Goal: Check status: Check status

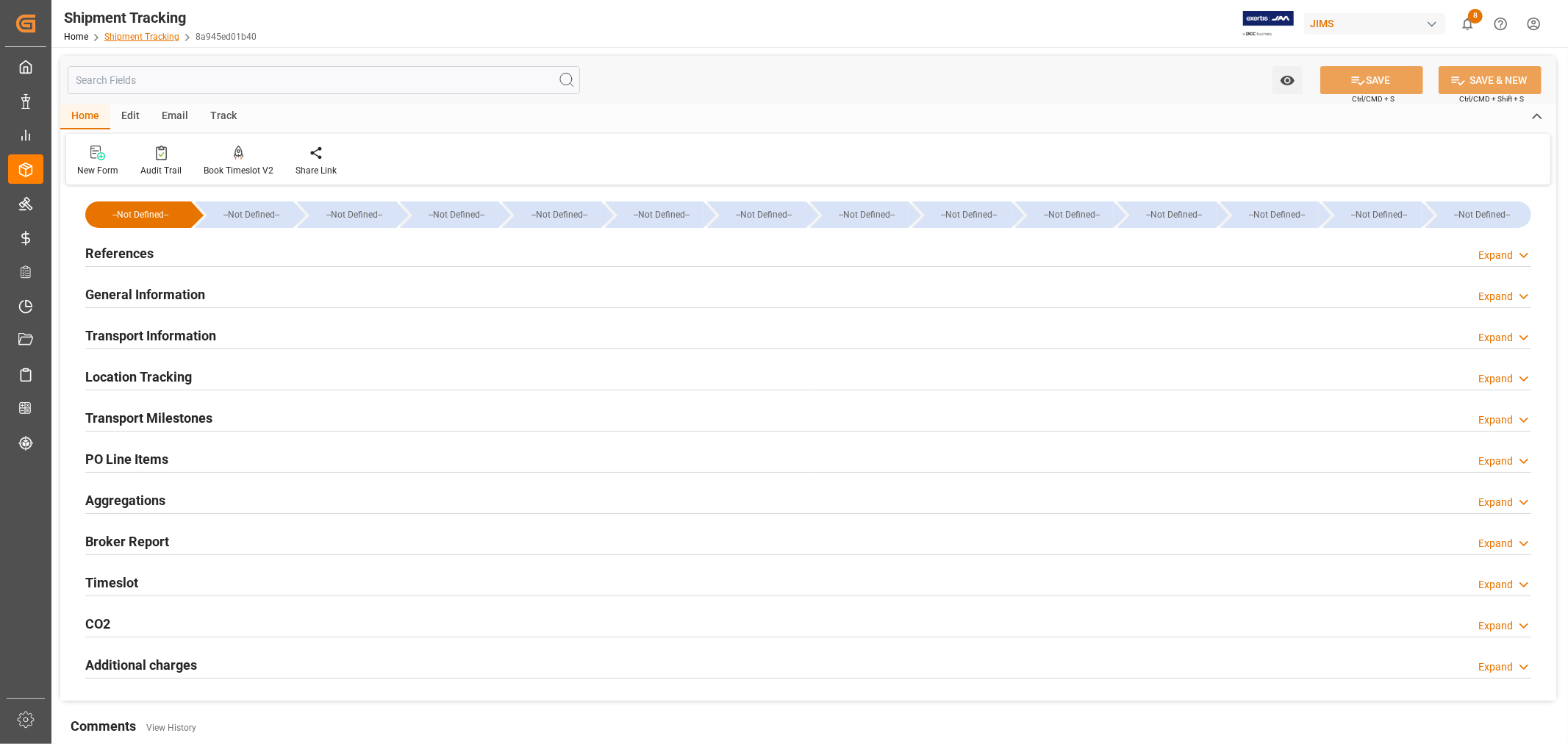
click at [135, 33] on link "Shipment Tracking" at bounding box center [141, 36] width 75 height 10
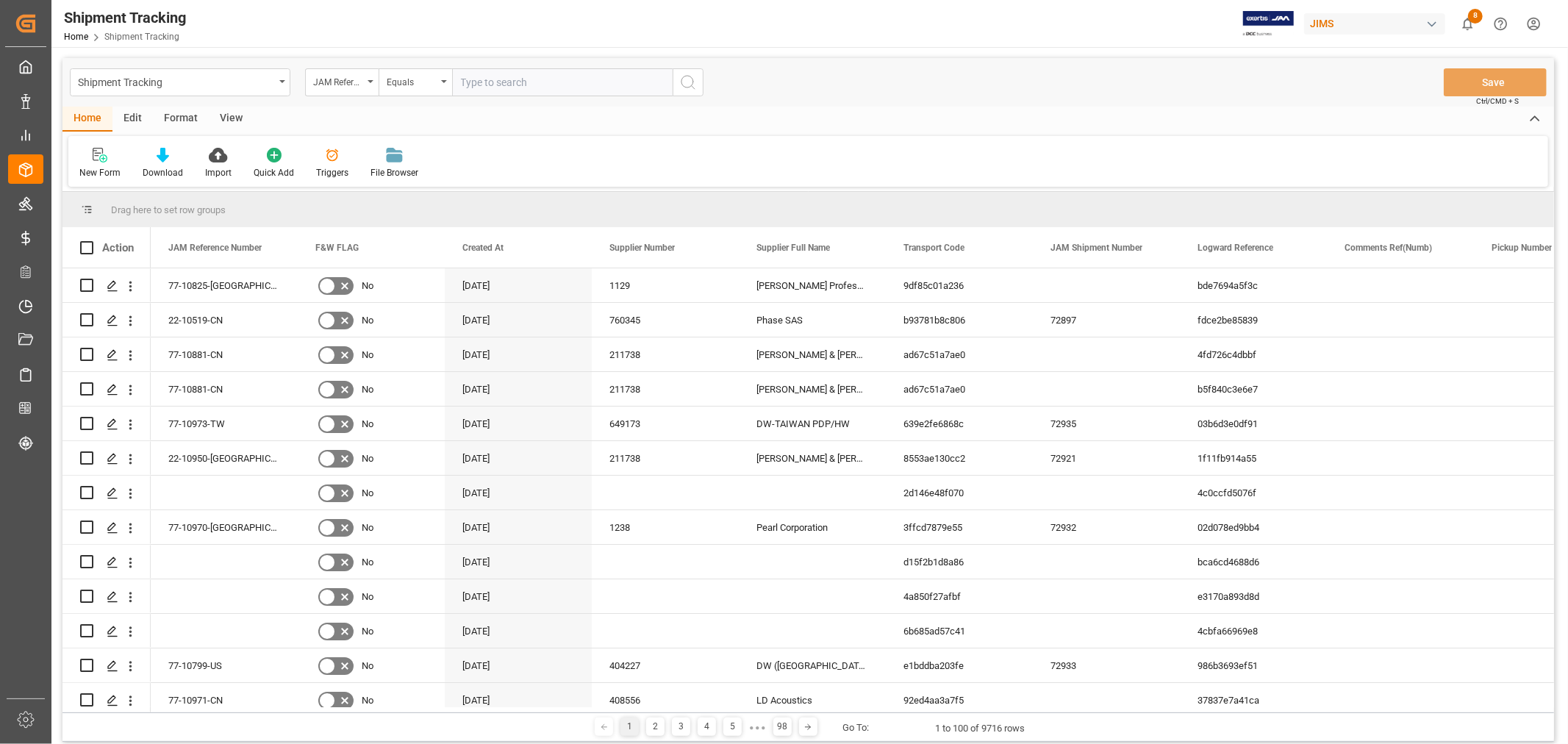
click at [524, 82] on input "text" at bounding box center [562, 82] width 221 height 28
type input "77-10876-CN"
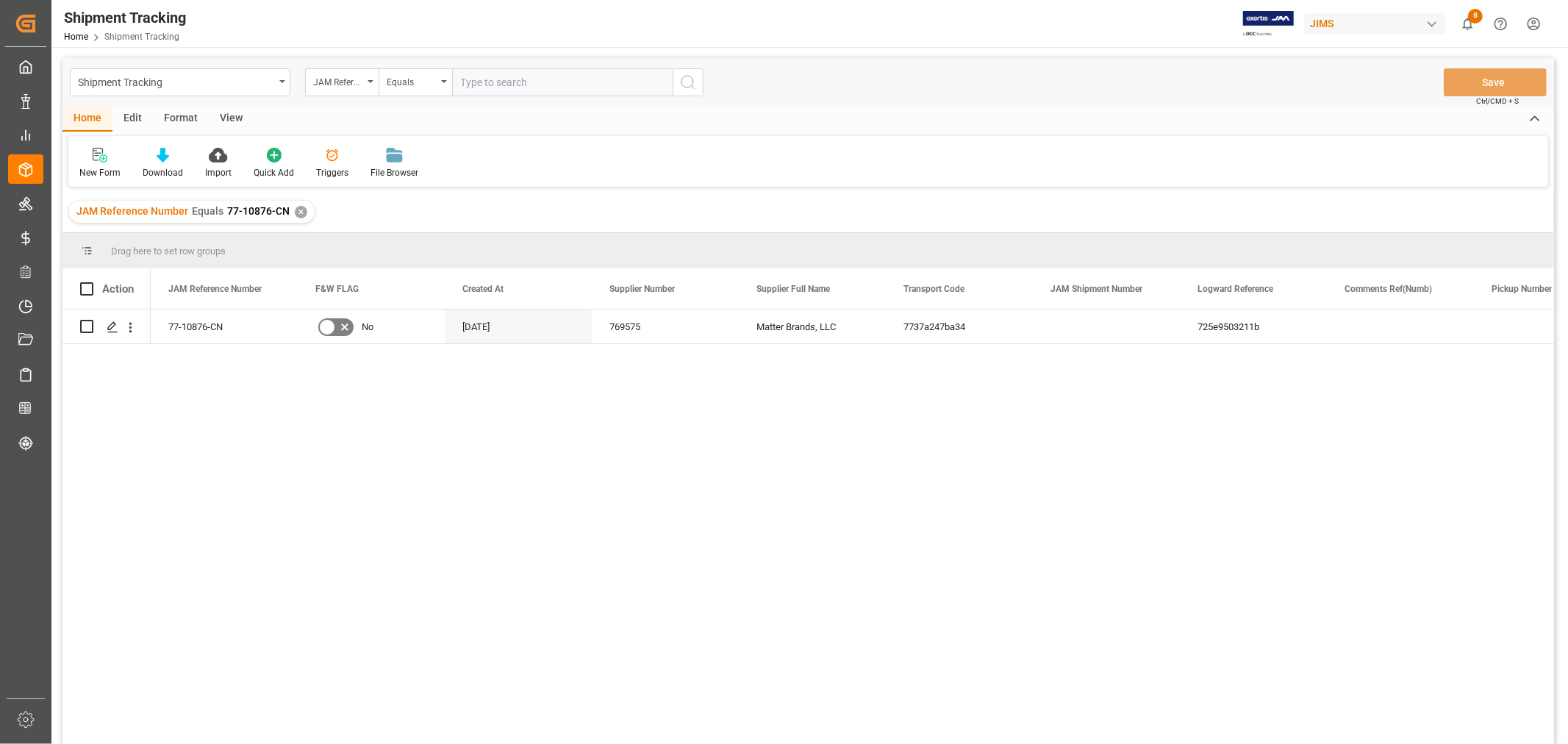
click at [225, 112] on div "View" at bounding box center [231, 119] width 45 height 25
click at [97, 164] on div "Default" at bounding box center [94, 163] width 50 height 32
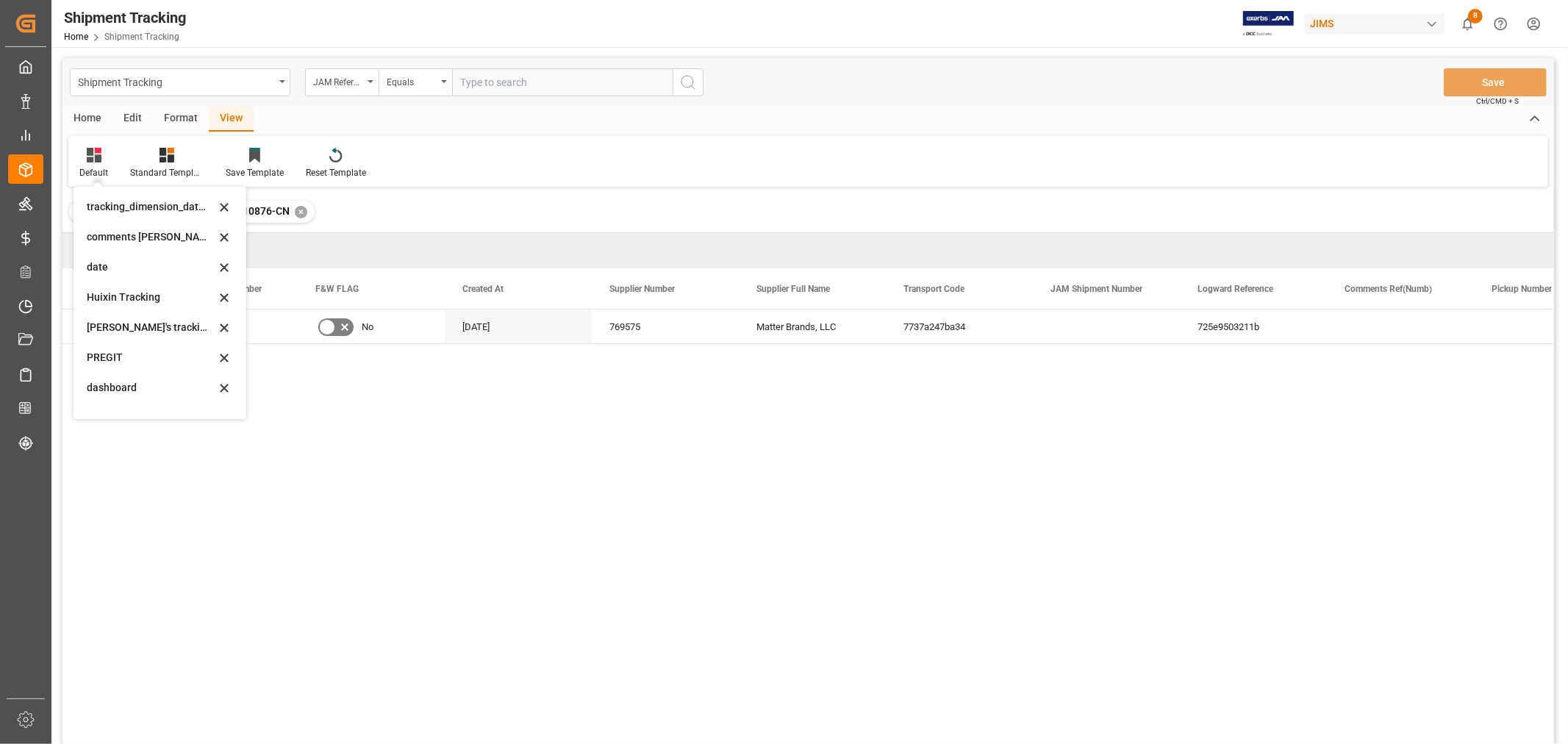
scroll to position [291, 0]
click at [153, 251] on div "[PERSON_NAME]'s tracking all # _5" at bounding box center [150, 248] width 129 height 15
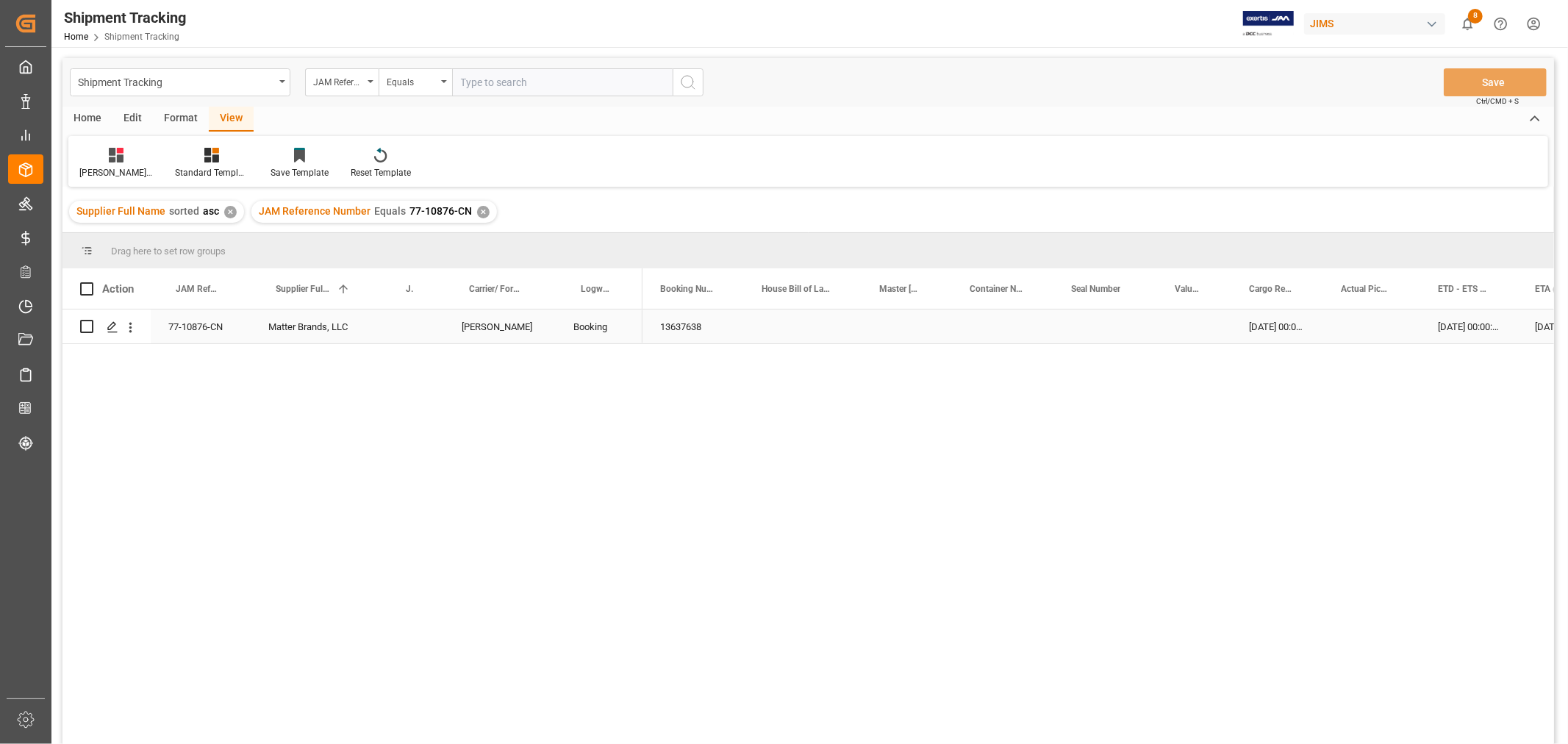
click at [405, 325] on div "Press SPACE to select this row." at bounding box center [412, 327] width 63 height 34
click at [407, 324] on div "Press SPACE to select this row." at bounding box center [412, 327] width 63 height 34
click at [417, 327] on div "Press SPACE to select this row." at bounding box center [412, 327] width 63 height 34
click at [416, 326] on div "Press SPACE to select this row." at bounding box center [412, 327] width 63 height 34
click at [416, 326] on input "Press SPACE to select this row." at bounding box center [412, 335] width 40 height 28
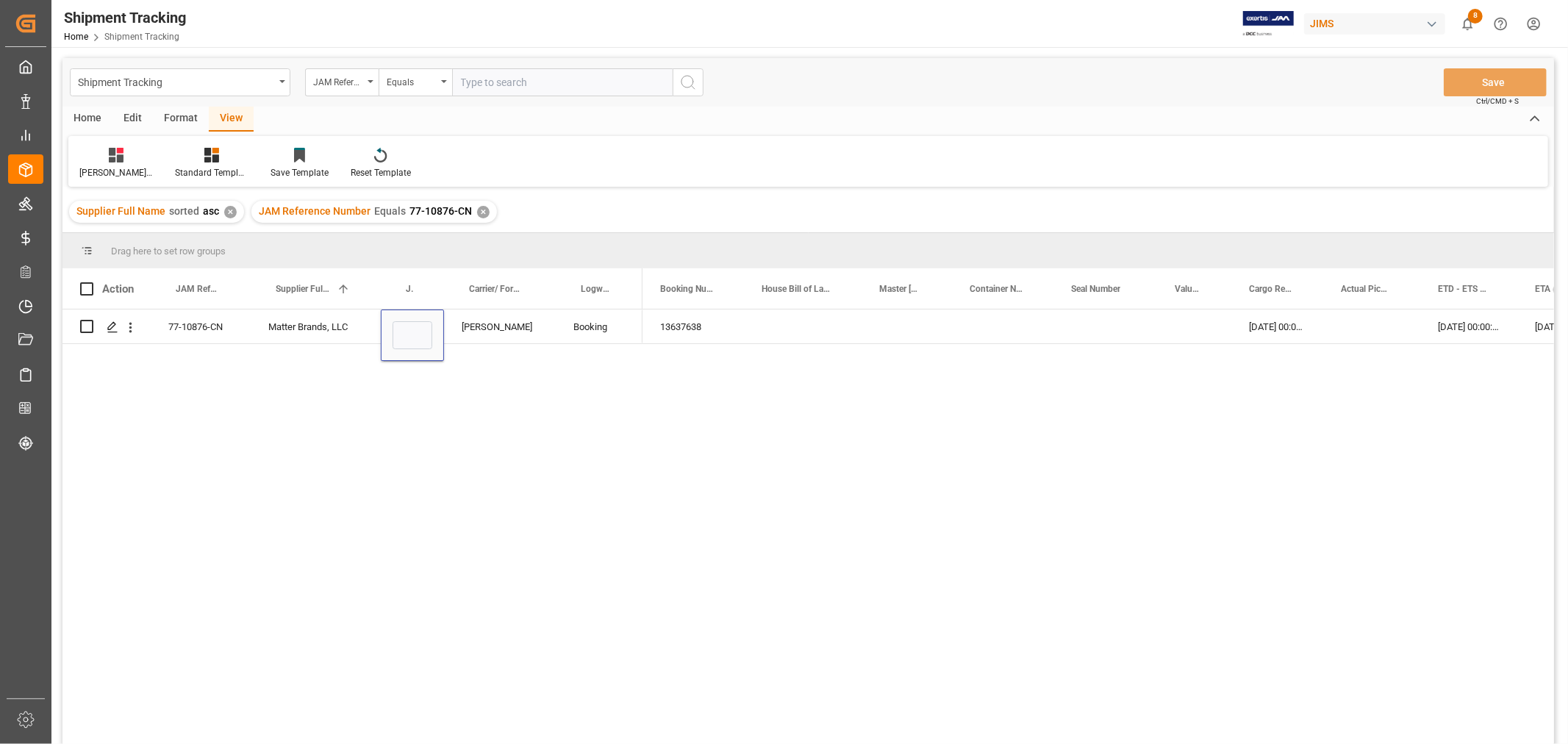
type input "72936"
click at [862, 333] on div "Press SPACE to select this row." at bounding box center [906, 327] width 90 height 34
click at [1477, 85] on button "Save" at bounding box center [1495, 82] width 103 height 28
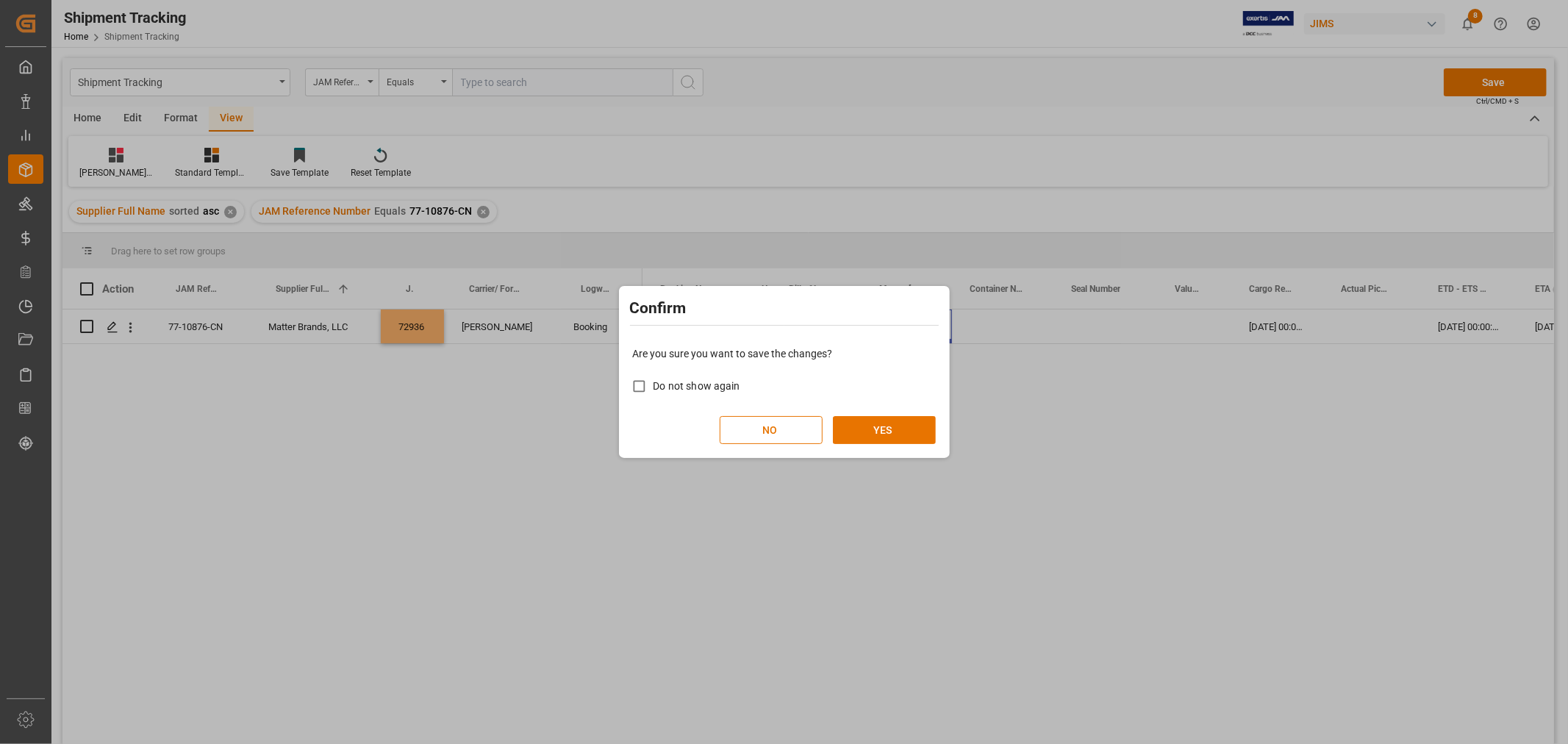
click at [858, 414] on div "Are you sure you want to save the changes? Do not show again NO YES" at bounding box center [784, 395] width 323 height 118
click at [889, 425] on button "YES" at bounding box center [884, 430] width 103 height 28
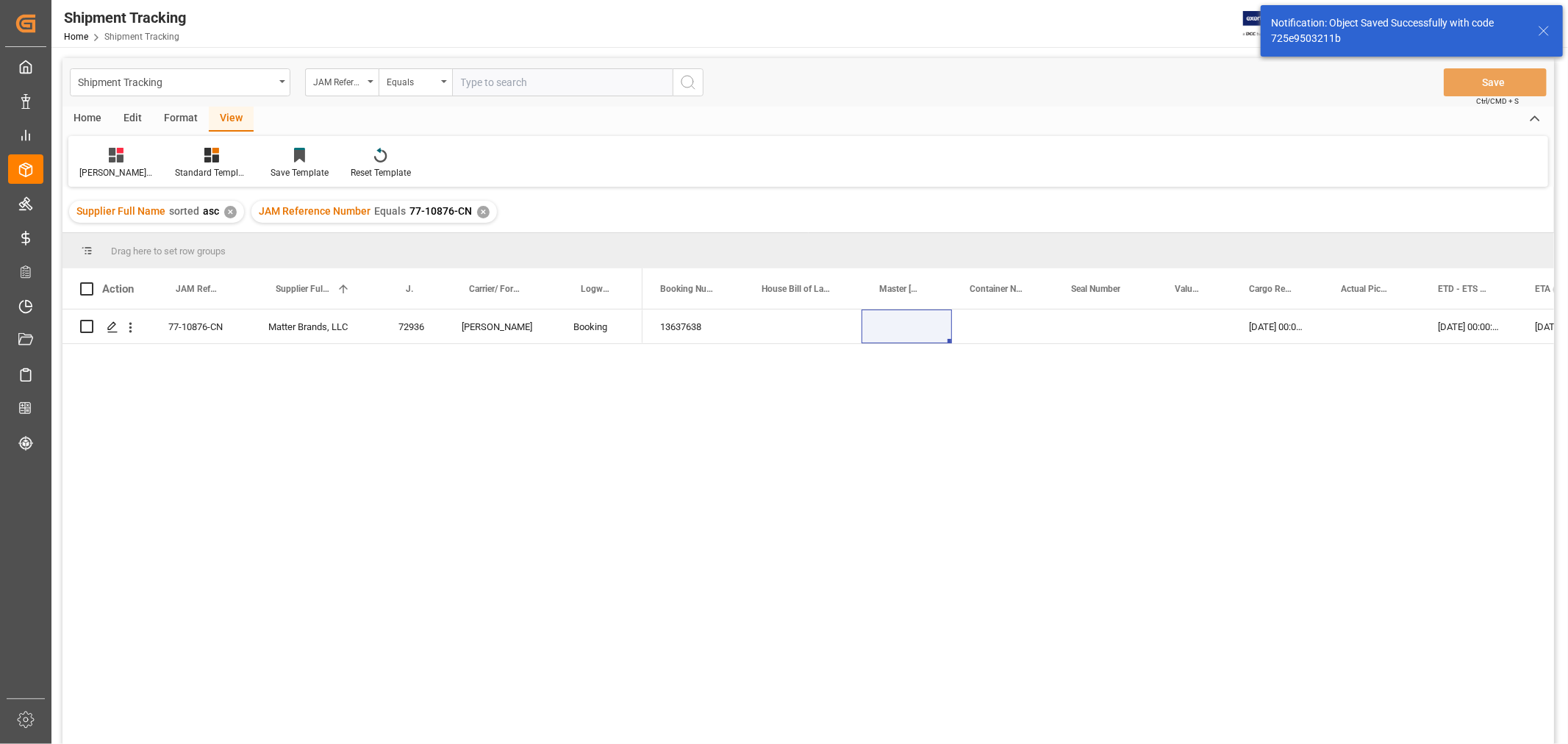
click at [487, 215] on div "JAM Reference Number Equals 77-10876-CN ✕" at bounding box center [374, 212] width 246 height 22
click at [481, 210] on div "✕" at bounding box center [484, 213] width 13 height 13
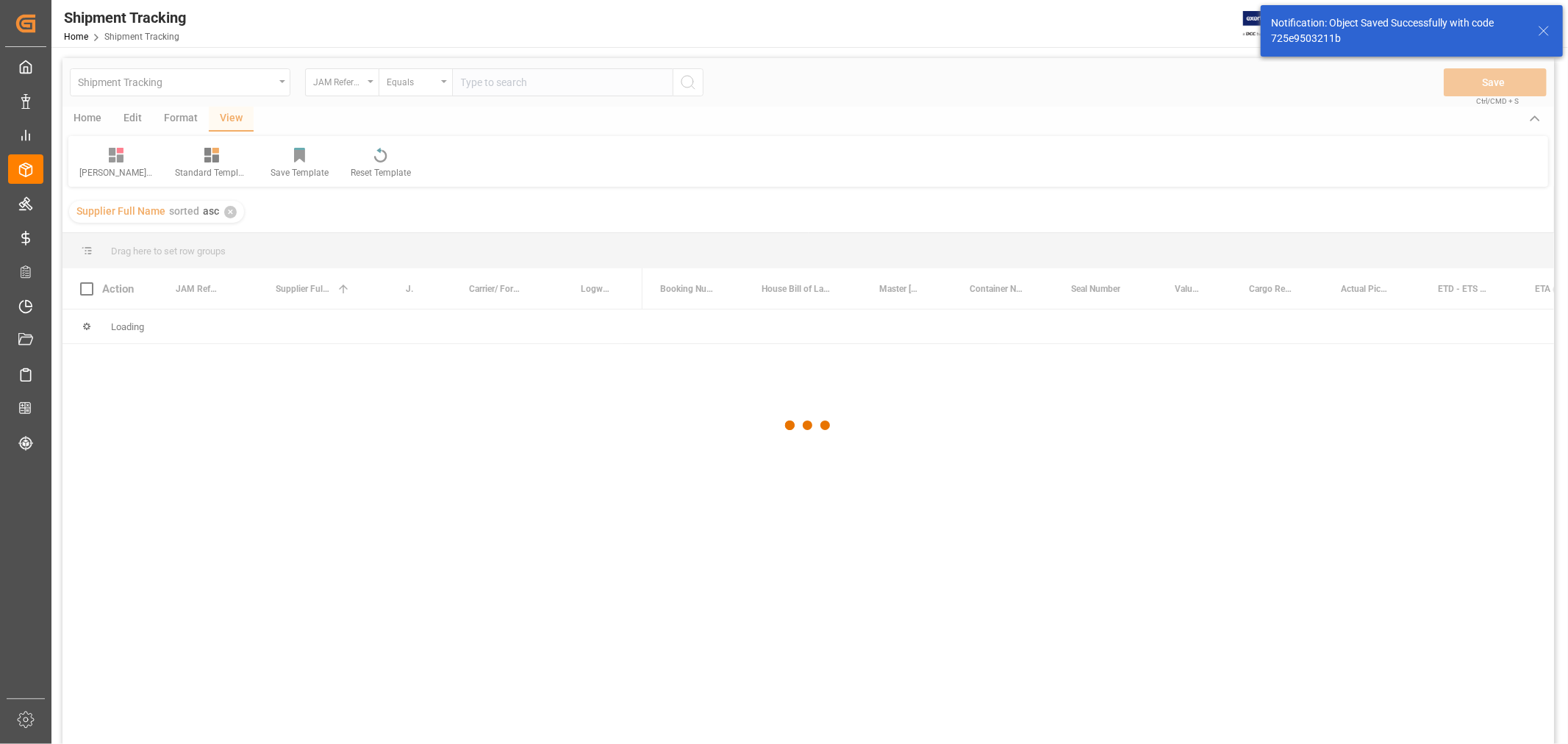
click at [496, 82] on div at bounding box center [808, 425] width 1491 height 735
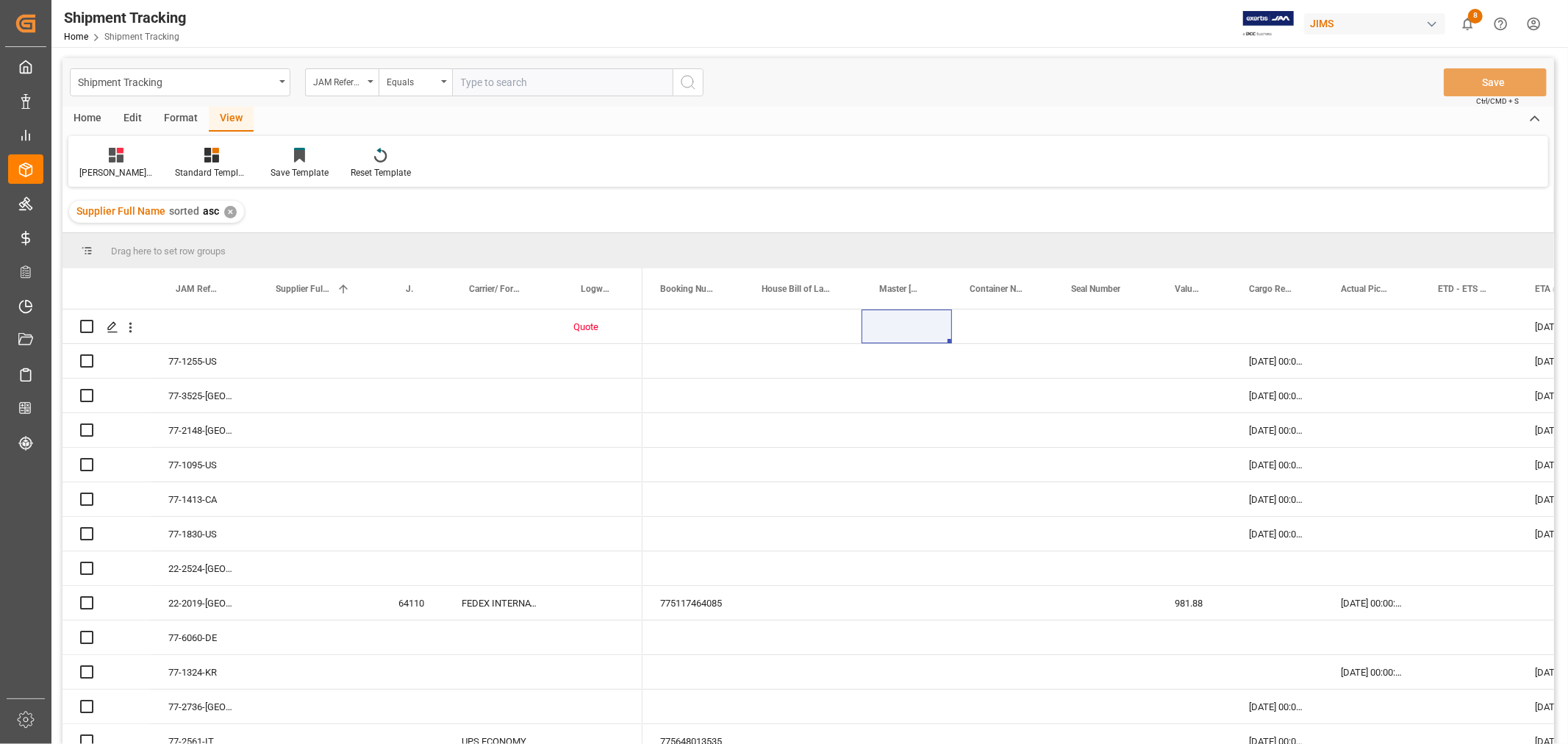
click at [496, 82] on input "text" at bounding box center [562, 82] width 221 height 28
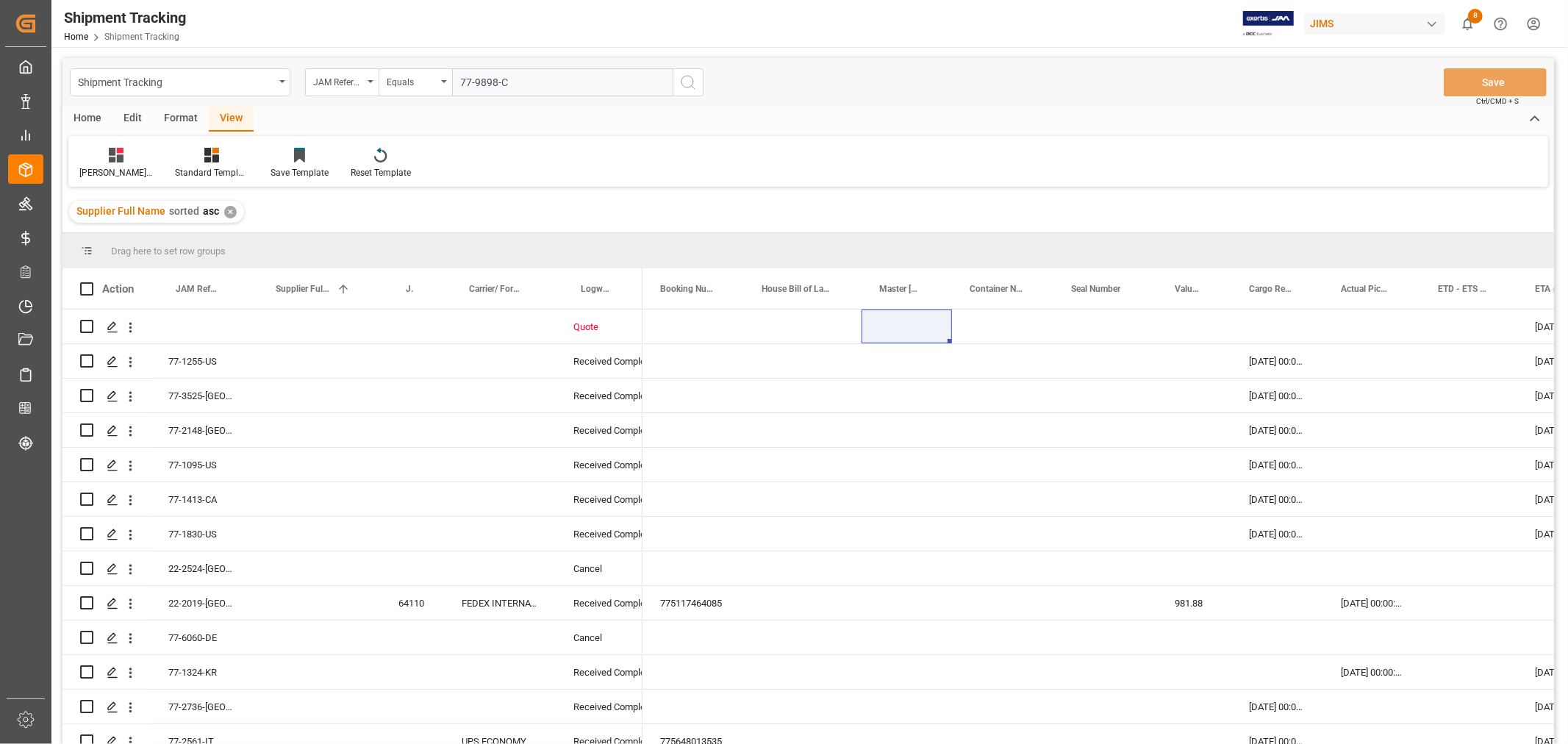
type input "77-9898-CN"
